Goal: Information Seeking & Learning: Find specific fact

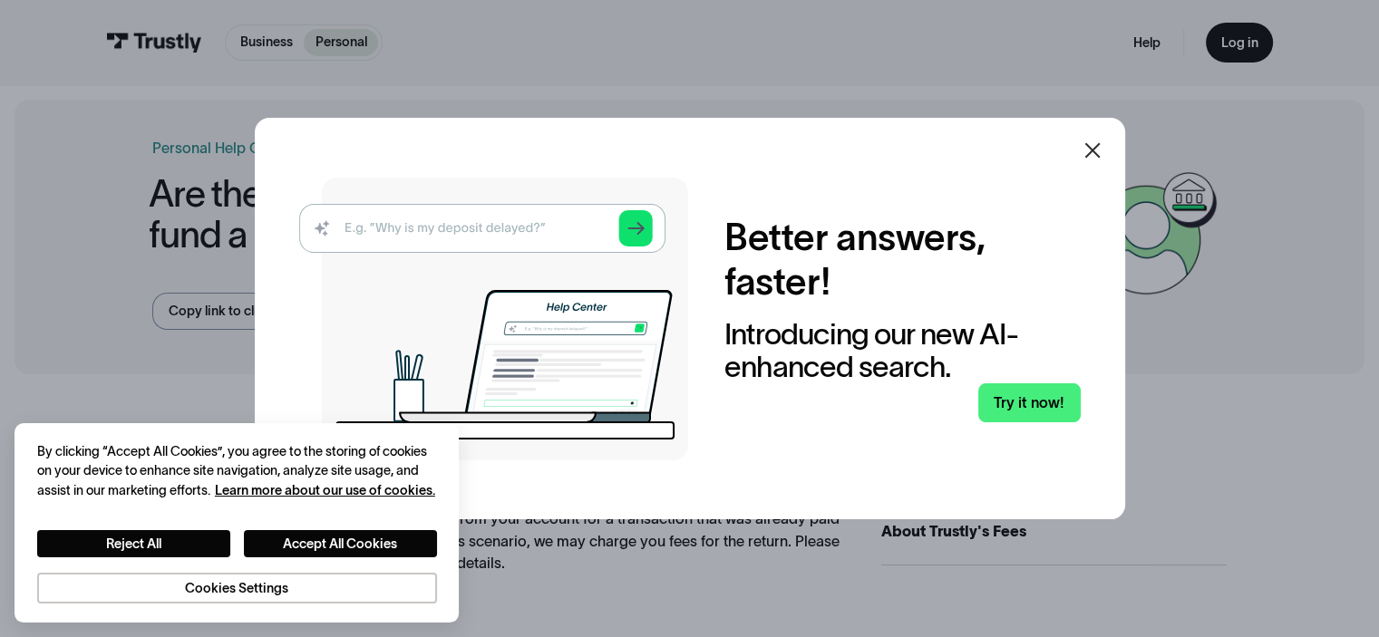
click at [1088, 151] on icon at bounding box center [1093, 151] width 22 height 22
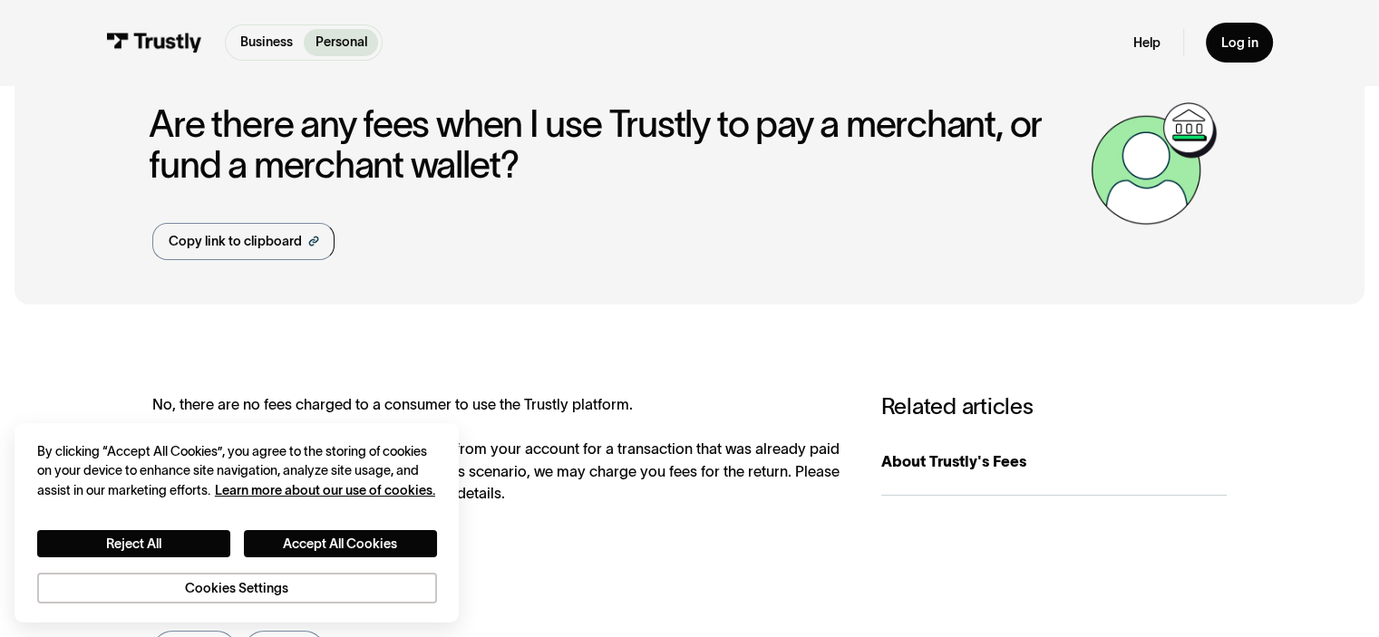
scroll to position [73, 0]
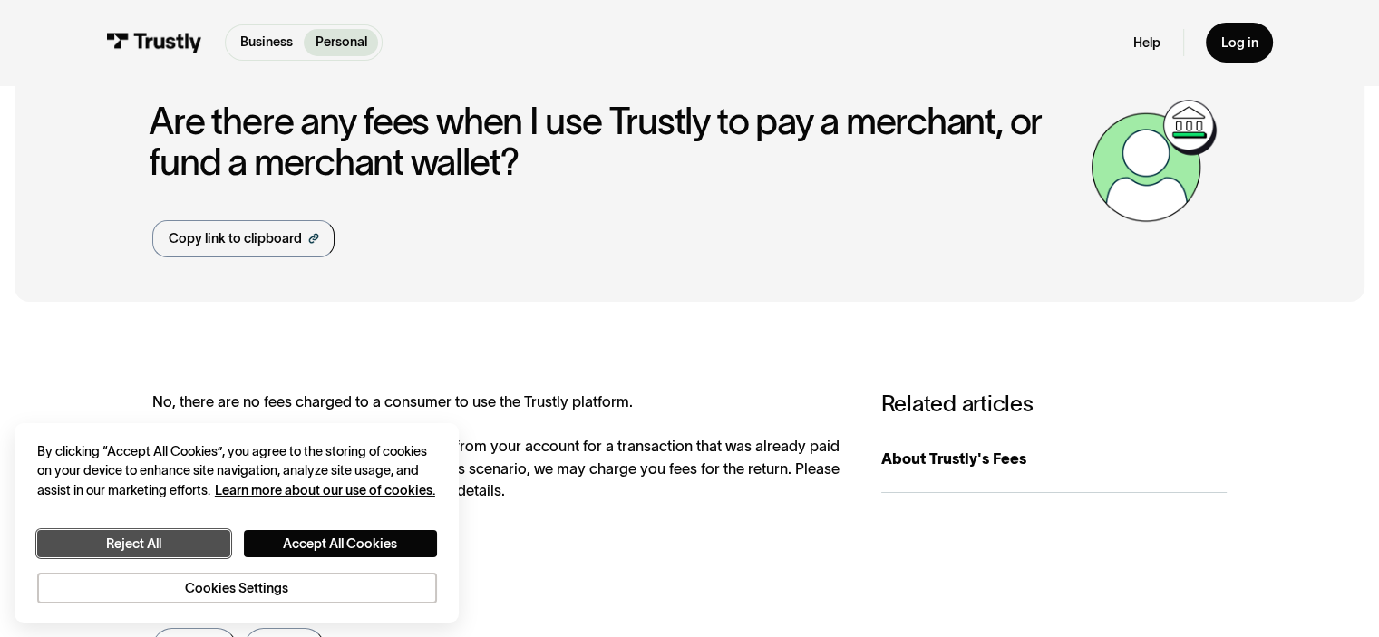
click at [180, 543] on button "Reject All" at bounding box center [133, 544] width 193 height 28
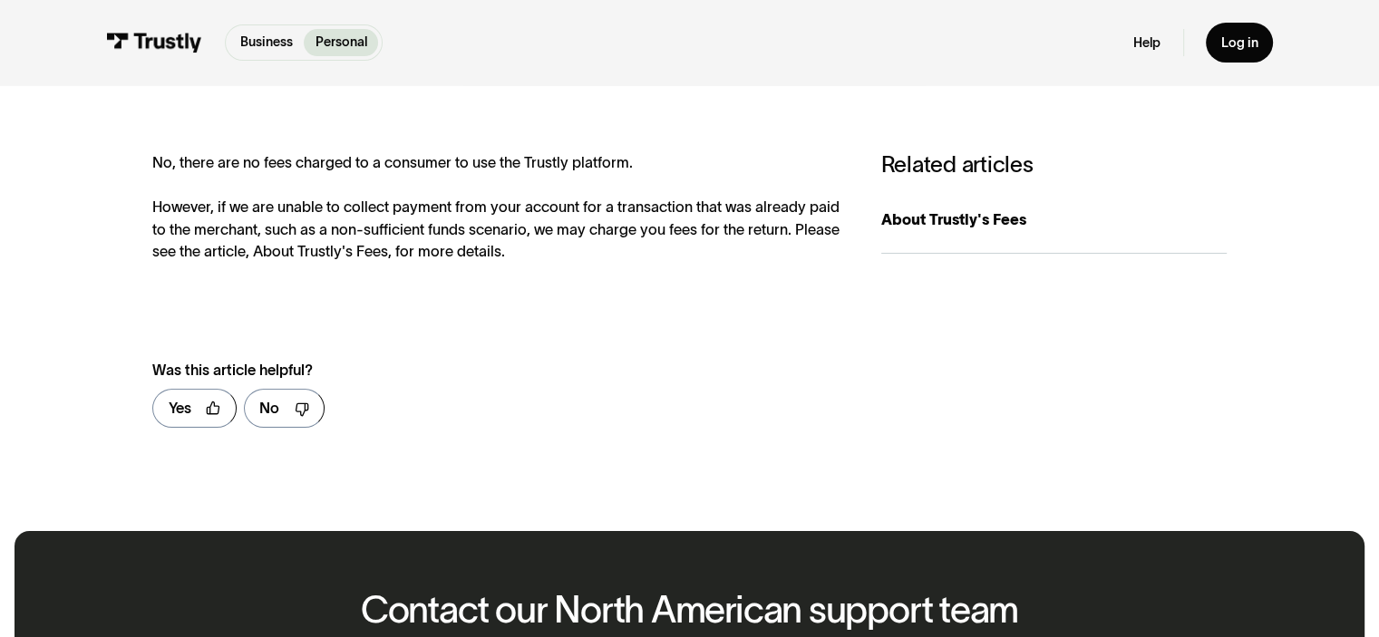
scroll to position [254, 0]
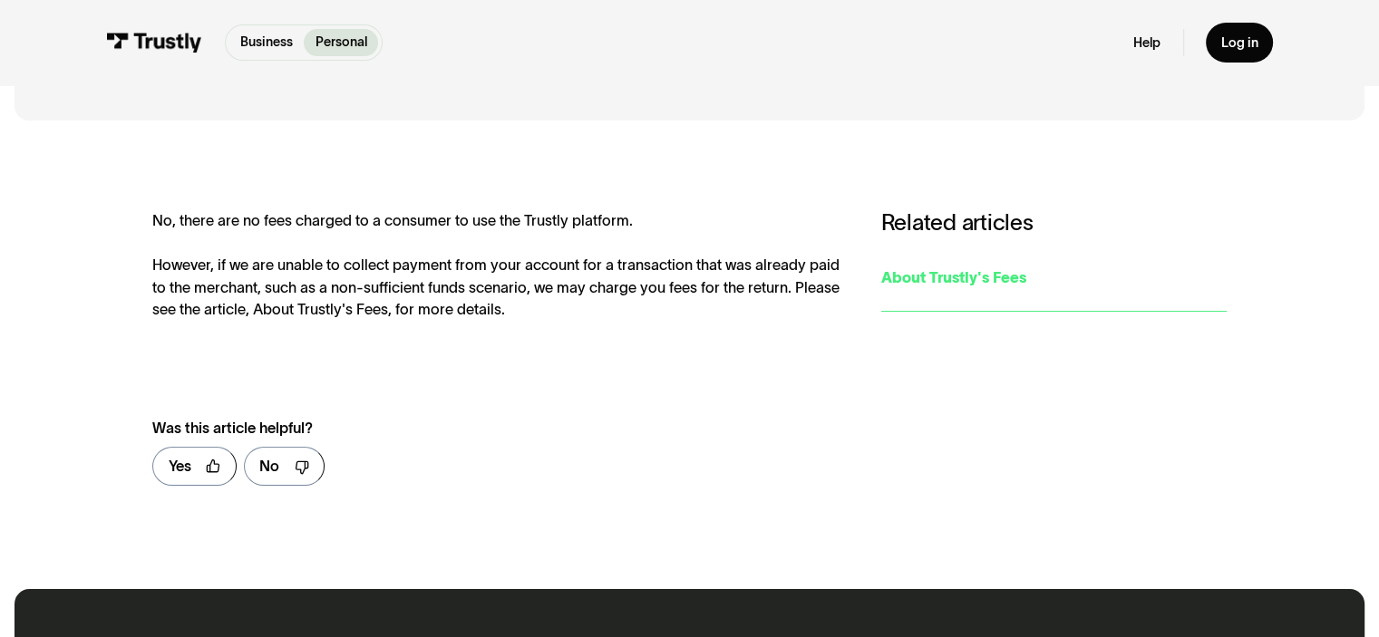
click at [948, 278] on div "About Trustly's Fees" at bounding box center [1053, 278] width 345 height 23
